Goal: Transaction & Acquisition: Book appointment/travel/reservation

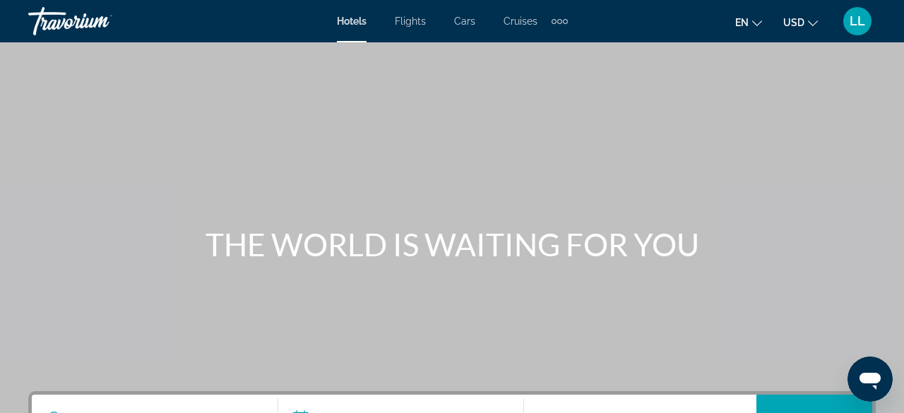
click at [408, 26] on span "Flights" at bounding box center [410, 21] width 31 height 11
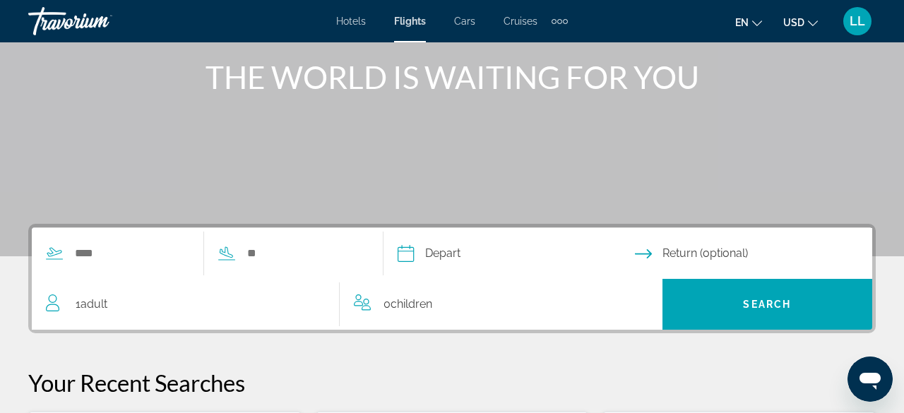
scroll to position [168, 0]
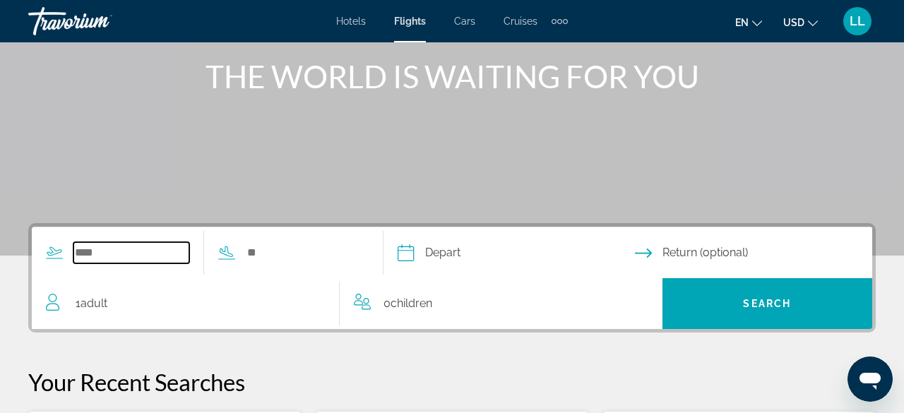
click at [90, 258] on input "Search widget" at bounding box center [131, 252] width 116 height 21
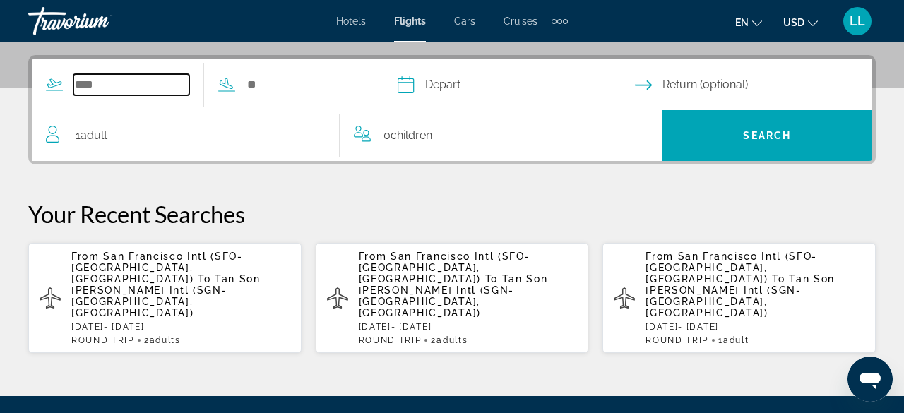
scroll to position [344, 0]
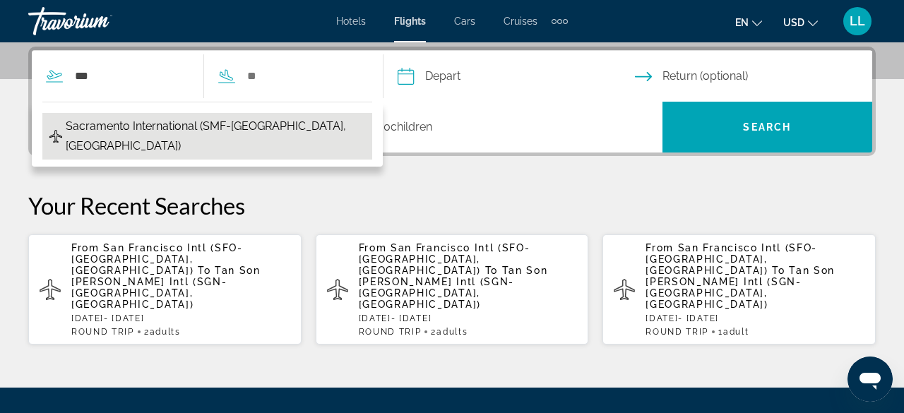
click at [115, 125] on span "Sacramento International (SMF-[GEOGRAPHIC_DATA], [GEOGRAPHIC_DATA])" at bounding box center [215, 136] width 299 height 40
type input "**********"
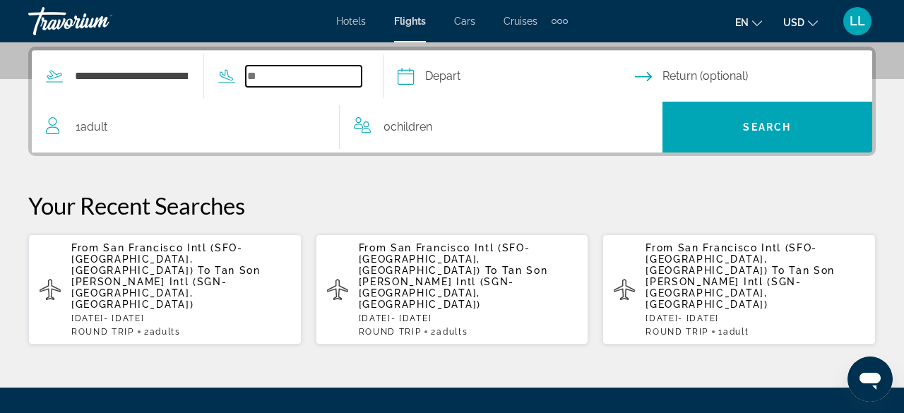
click at [299, 71] on input "Search widget" at bounding box center [304, 76] width 116 height 21
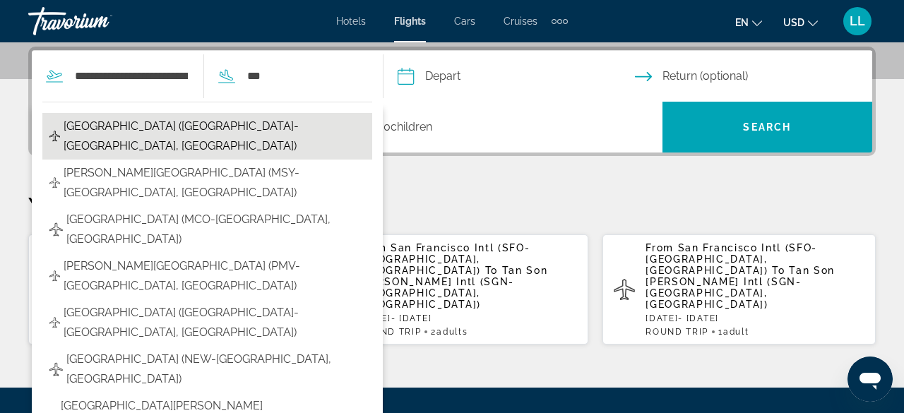
click at [197, 118] on span "[GEOGRAPHIC_DATA] ([GEOGRAPHIC_DATA]-[GEOGRAPHIC_DATA], [GEOGRAPHIC_DATA])" at bounding box center [214, 136] width 301 height 40
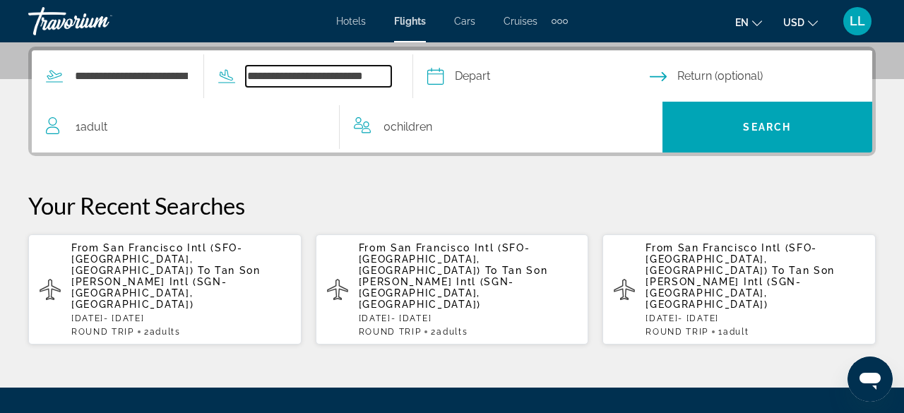
scroll to position [0, 0]
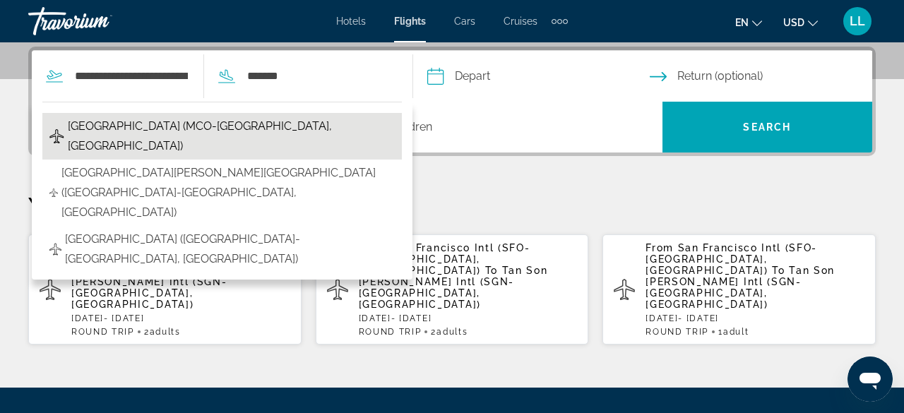
click at [127, 131] on span "[GEOGRAPHIC_DATA] (MCO-[GEOGRAPHIC_DATA], [GEOGRAPHIC_DATA])" at bounding box center [231, 136] width 327 height 40
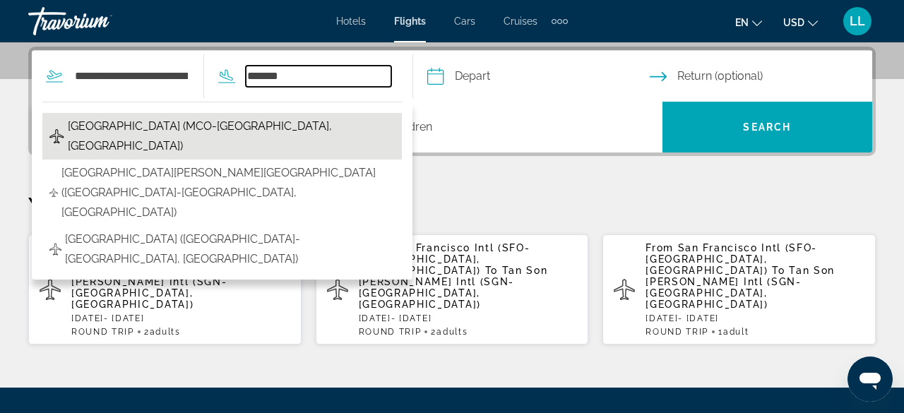
type input "**********"
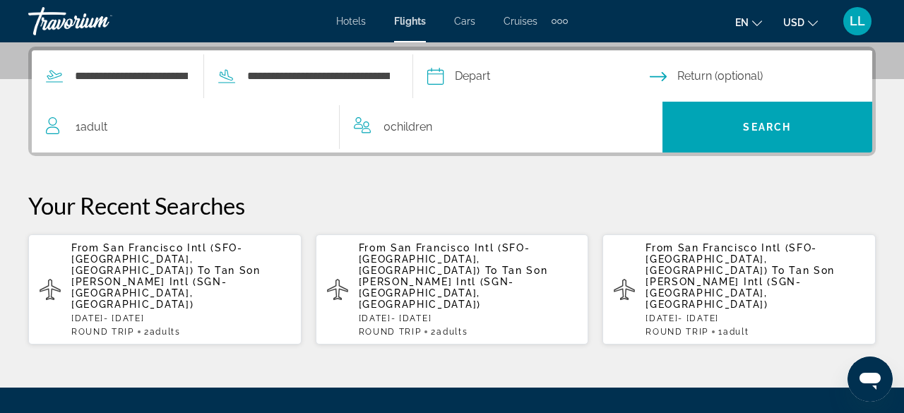
click at [472, 80] on input "Depart date" at bounding box center [538, 78] width 228 height 55
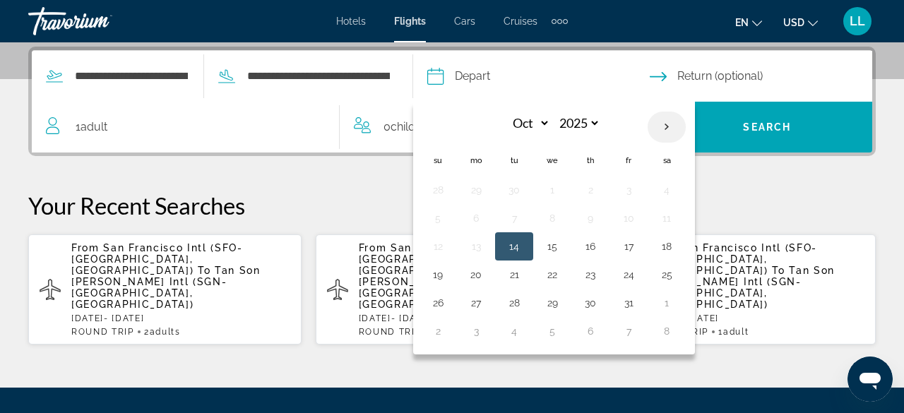
click at [685, 126] on th "Next month" at bounding box center [666, 127] width 38 height 31
select select "*"
select select "****"
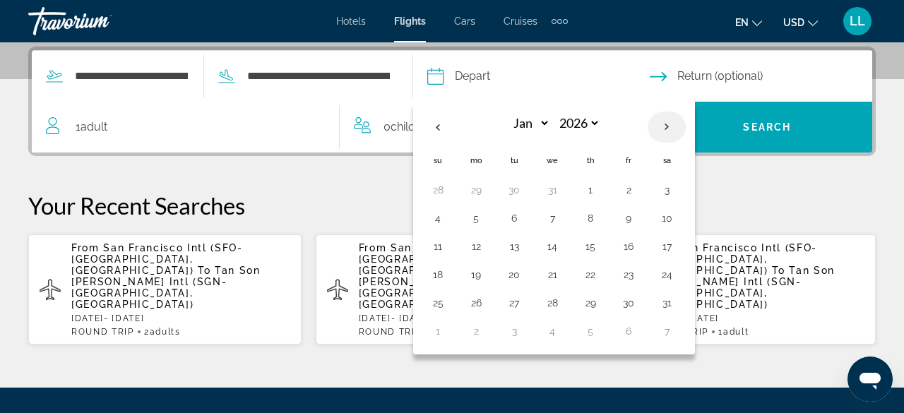
click at [685, 126] on th "Next month" at bounding box center [666, 127] width 38 height 31
select select "*"
click at [601, 301] on button "26" at bounding box center [590, 303] width 23 height 20
type input "**********"
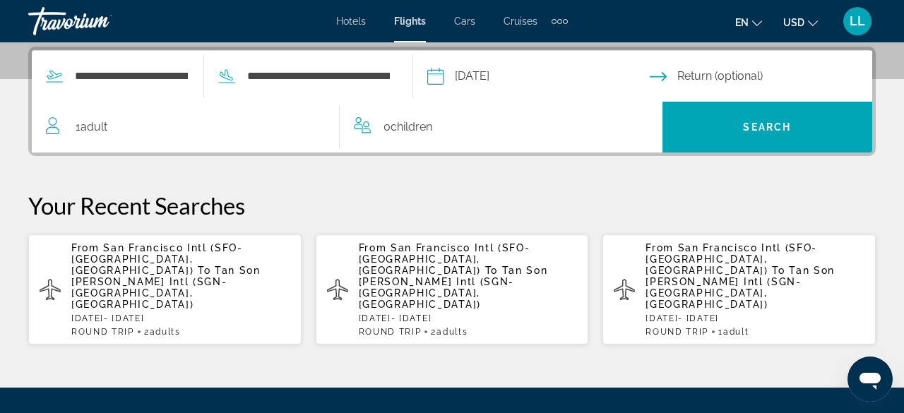
click at [680, 78] on input "Return date" at bounding box center [763, 78] width 228 height 55
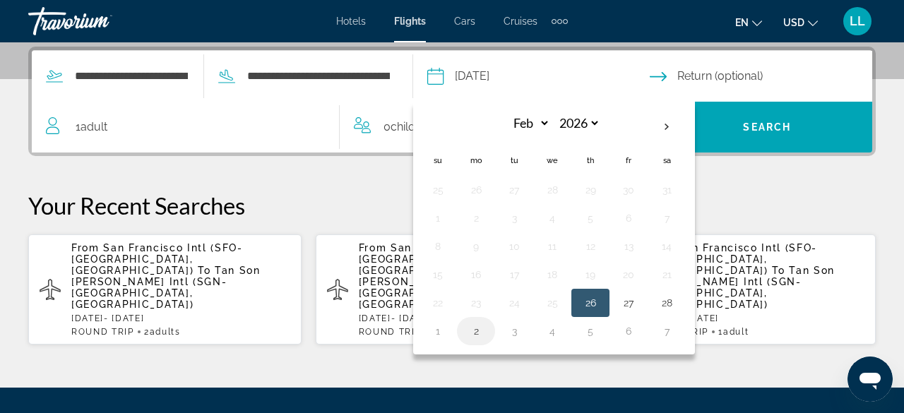
click at [487, 325] on button "2" at bounding box center [475, 331] width 23 height 20
type input "**********"
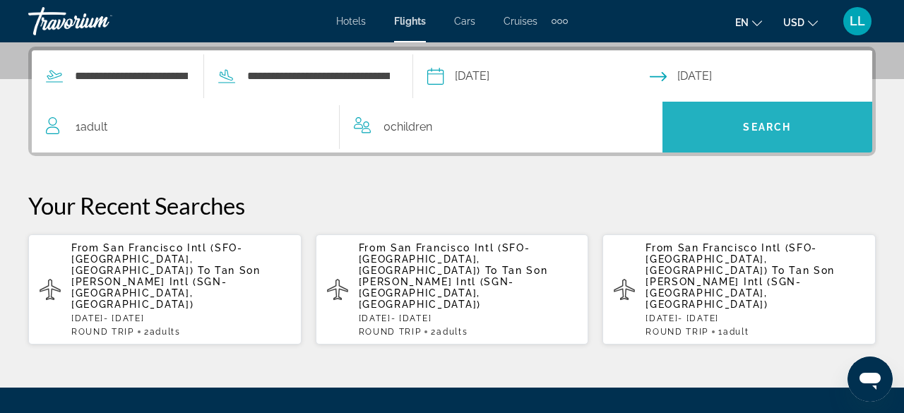
click at [754, 129] on span "Search" at bounding box center [767, 126] width 48 height 11
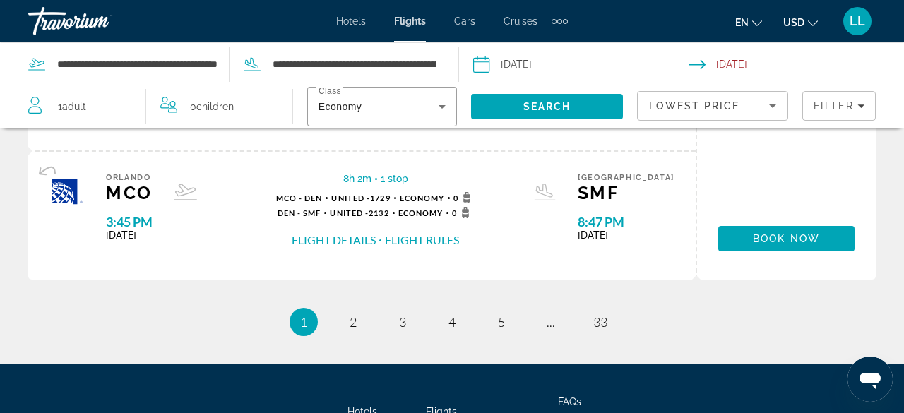
scroll to position [1581, 0]
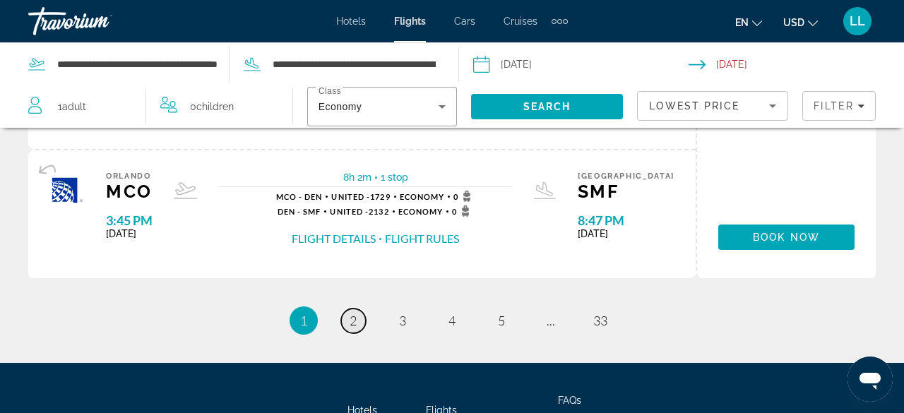
click at [349, 323] on span "2" at bounding box center [352, 321] width 7 height 16
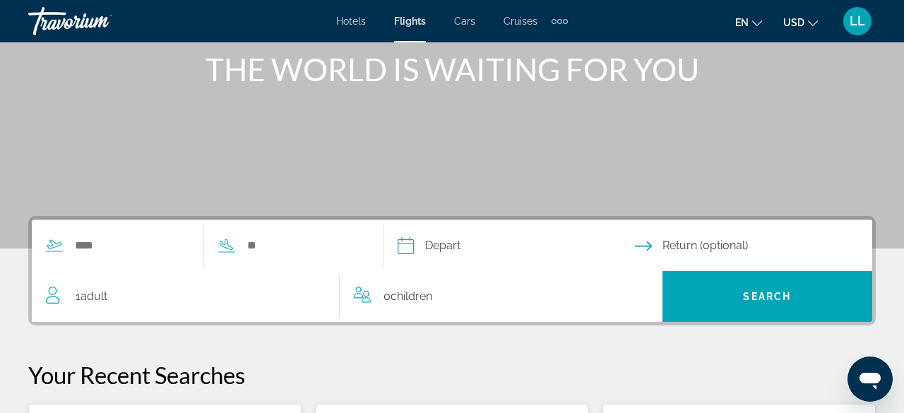
scroll to position [198, 0]
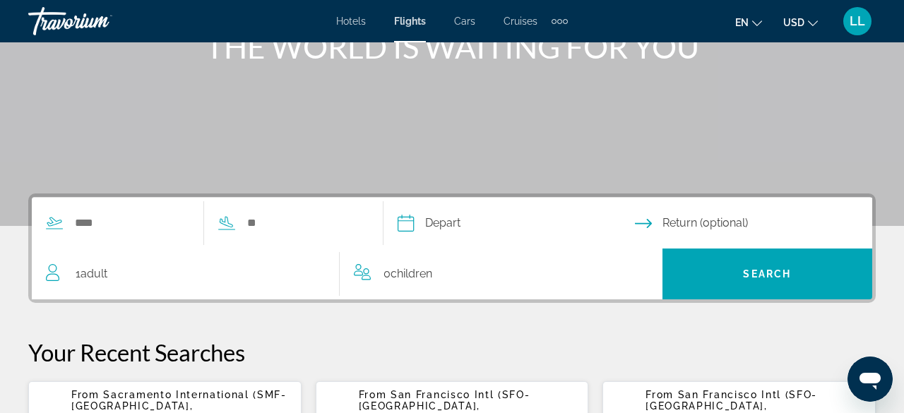
click at [100, 233] on div "Search widget" at bounding box center [197, 223] width 330 height 51
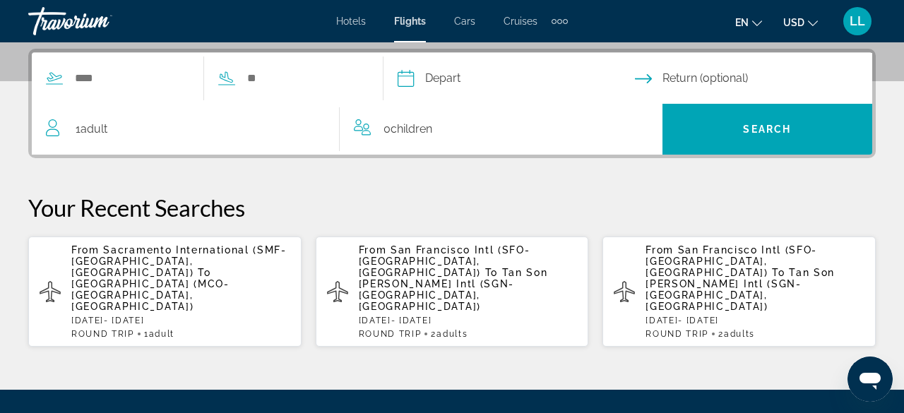
scroll to position [344, 0]
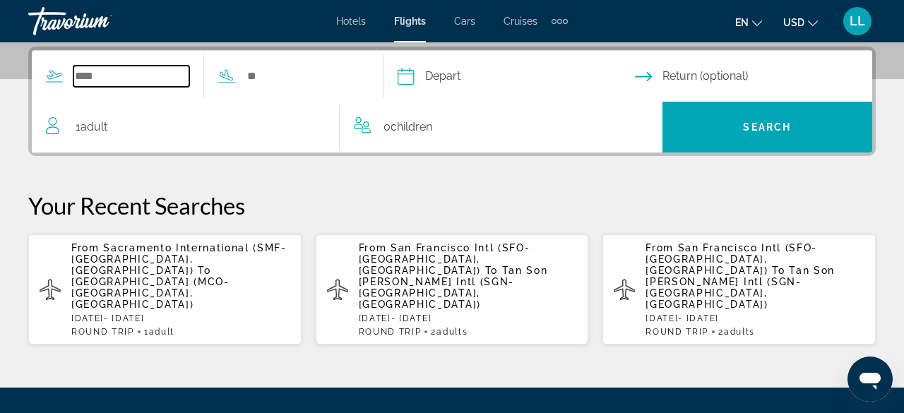
click at [131, 68] on input "Search widget" at bounding box center [131, 76] width 116 height 21
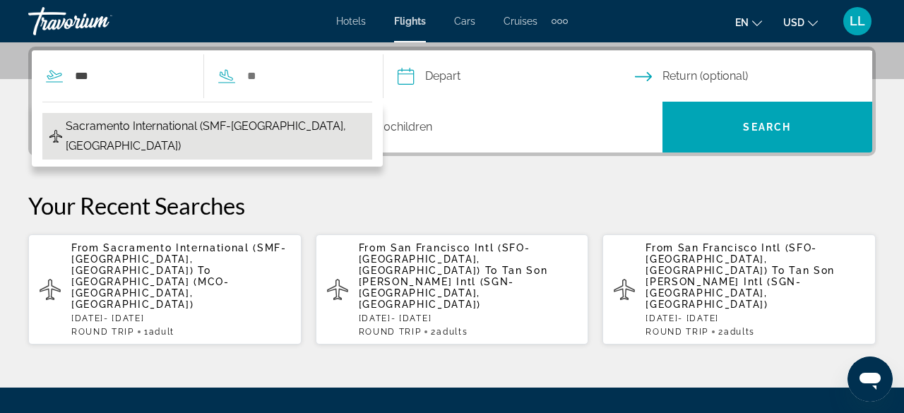
click at [84, 127] on span "Sacramento International (SMF-[GEOGRAPHIC_DATA], [GEOGRAPHIC_DATA])" at bounding box center [215, 136] width 299 height 40
type input "**********"
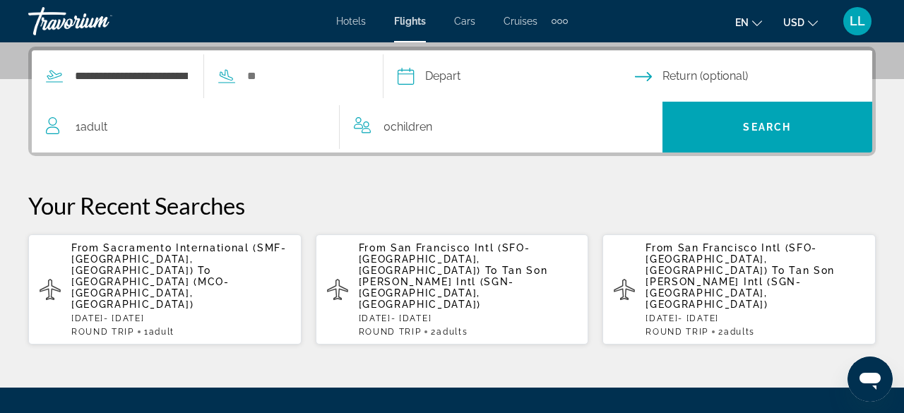
click at [235, 75] on icon "Search widget" at bounding box center [226, 76] width 17 height 17
click at [275, 77] on input "Search widget" at bounding box center [304, 76] width 116 height 21
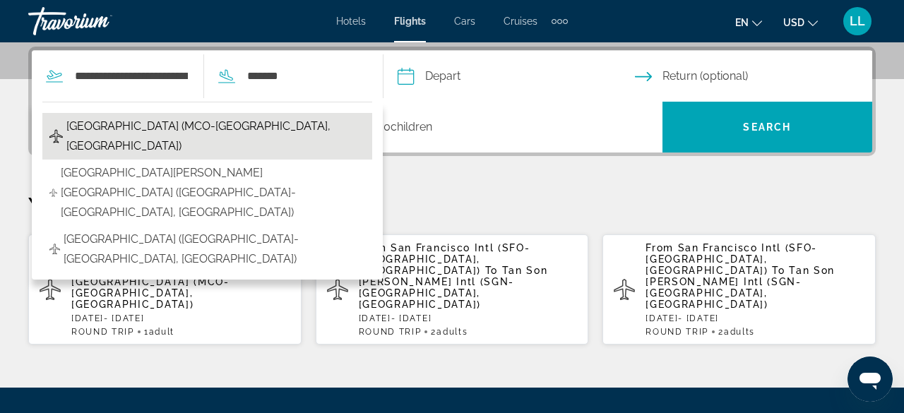
click at [224, 123] on span "[GEOGRAPHIC_DATA] (MCO-[GEOGRAPHIC_DATA], [GEOGRAPHIC_DATA])" at bounding box center [215, 136] width 299 height 40
type input "**********"
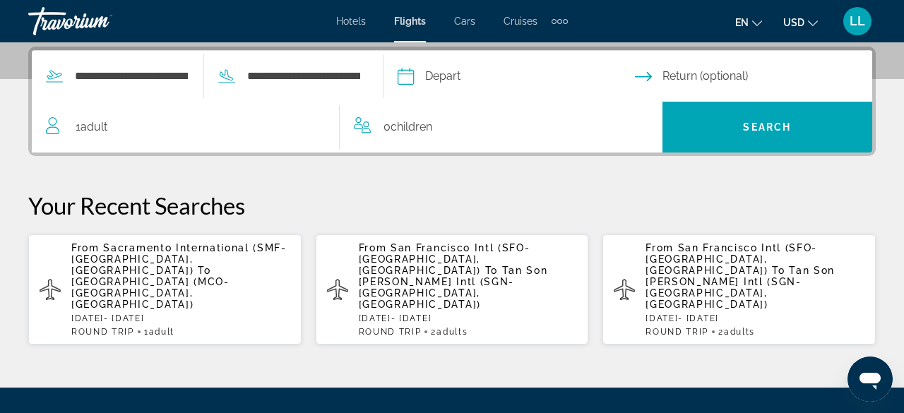
click at [464, 78] on input "Depart date" at bounding box center [515, 78] width 243 height 55
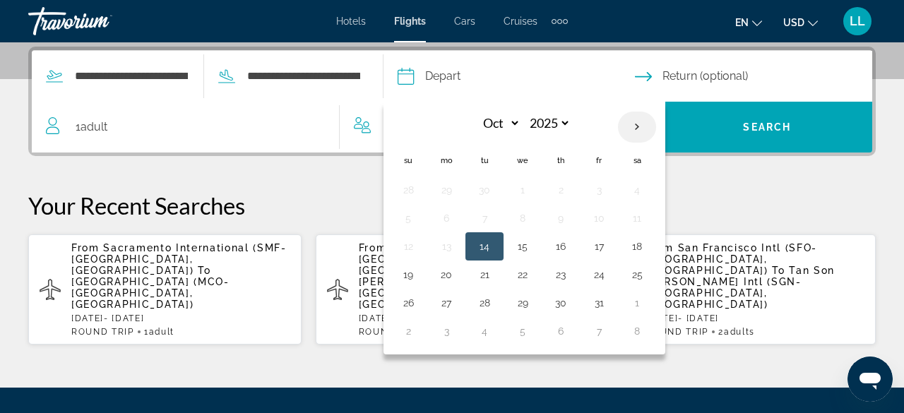
click at [656, 131] on th "Next month" at bounding box center [637, 127] width 38 height 31
select select "*"
select select "****"
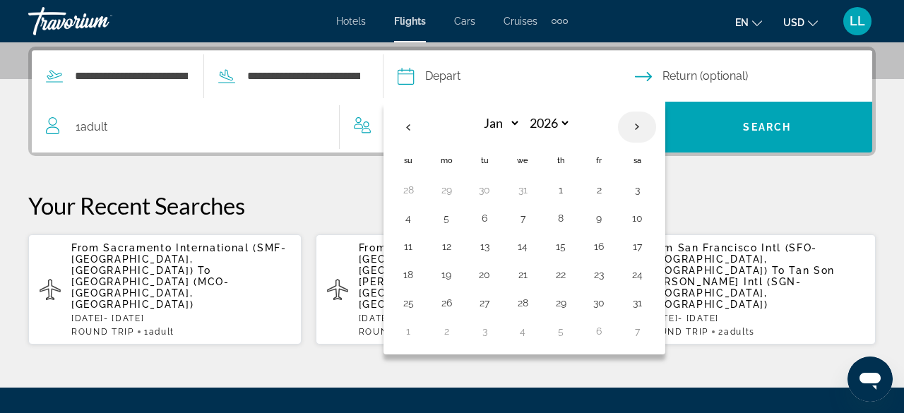
click at [656, 131] on th "Next month" at bounding box center [637, 127] width 38 height 31
select select "*"
click at [572, 298] on button "26" at bounding box center [560, 303] width 23 height 20
type input "**********"
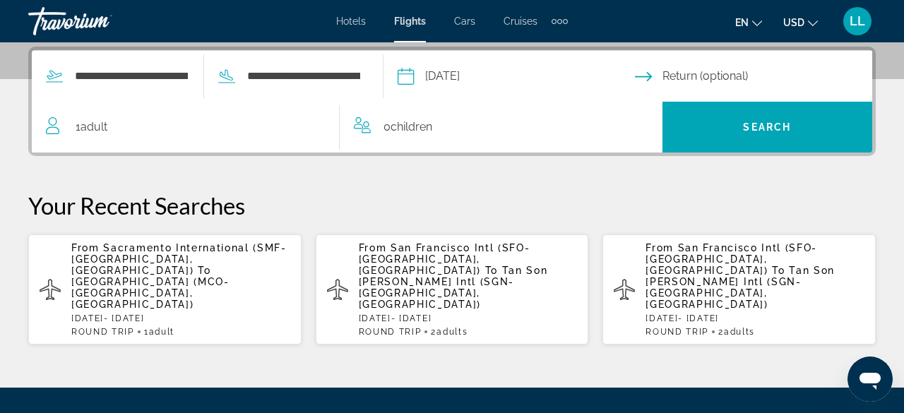
click at [713, 78] on input "Return date" at bounding box center [756, 78] width 243 height 55
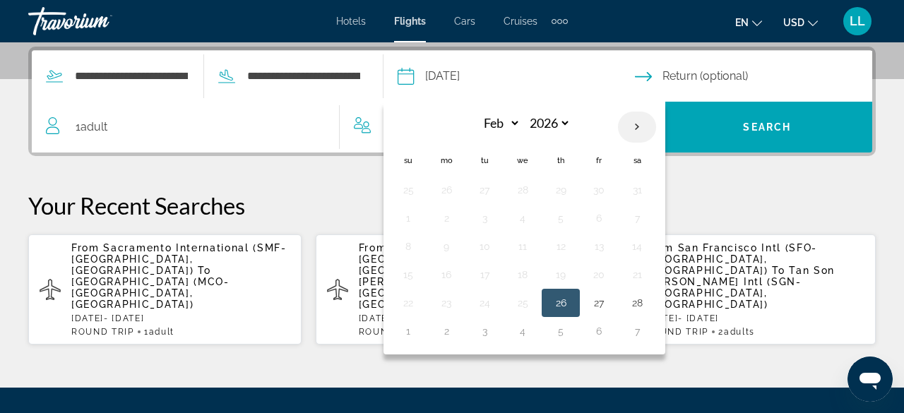
click at [656, 126] on th "Next month" at bounding box center [637, 127] width 38 height 31
select select "*"
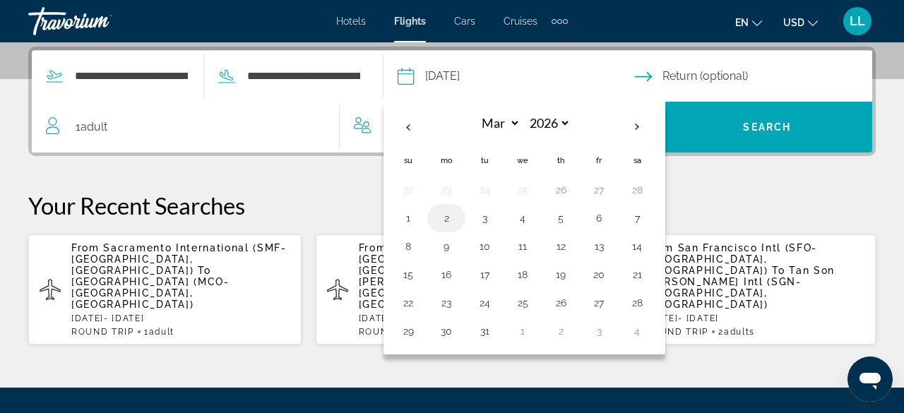
click at [457, 215] on button "2" at bounding box center [446, 218] width 23 height 20
type input "**********"
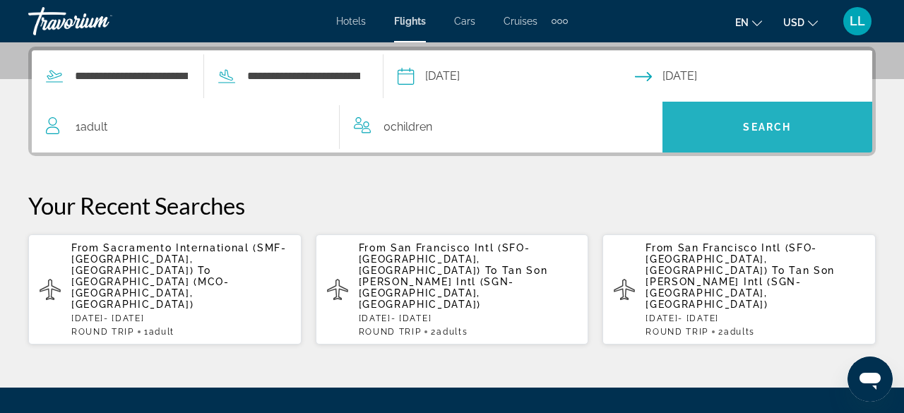
click at [704, 116] on span "Search" at bounding box center [767, 127] width 210 height 34
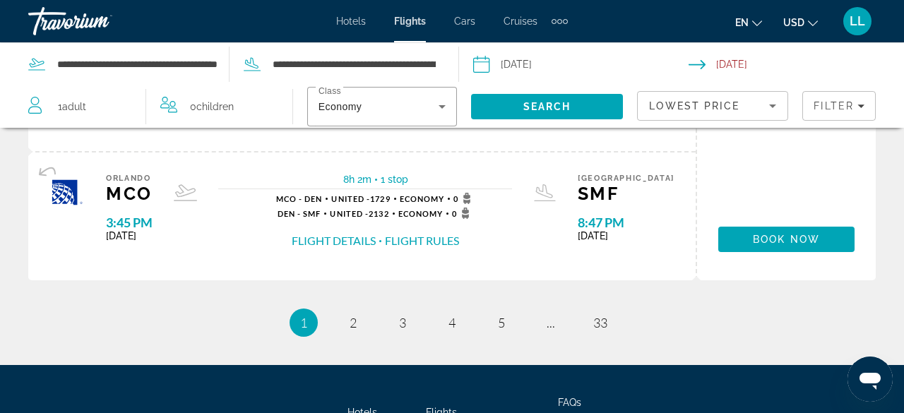
scroll to position [1581, 0]
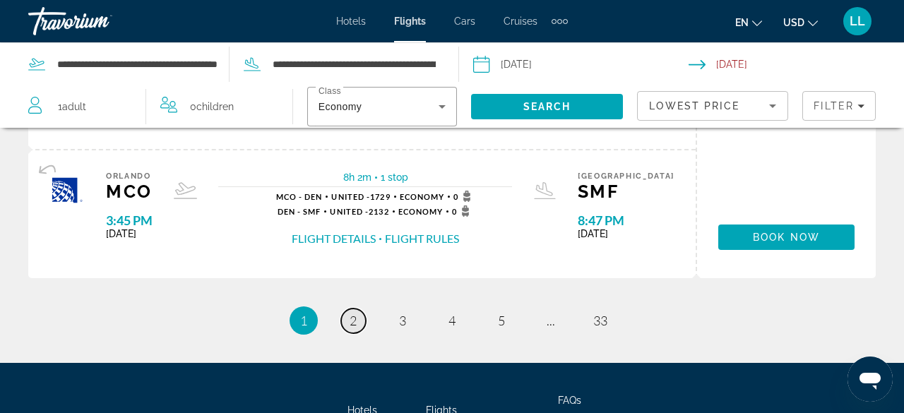
click at [348, 323] on link "page 2" at bounding box center [353, 320] width 25 height 25
